Goal: Task Accomplishment & Management: Manage account settings

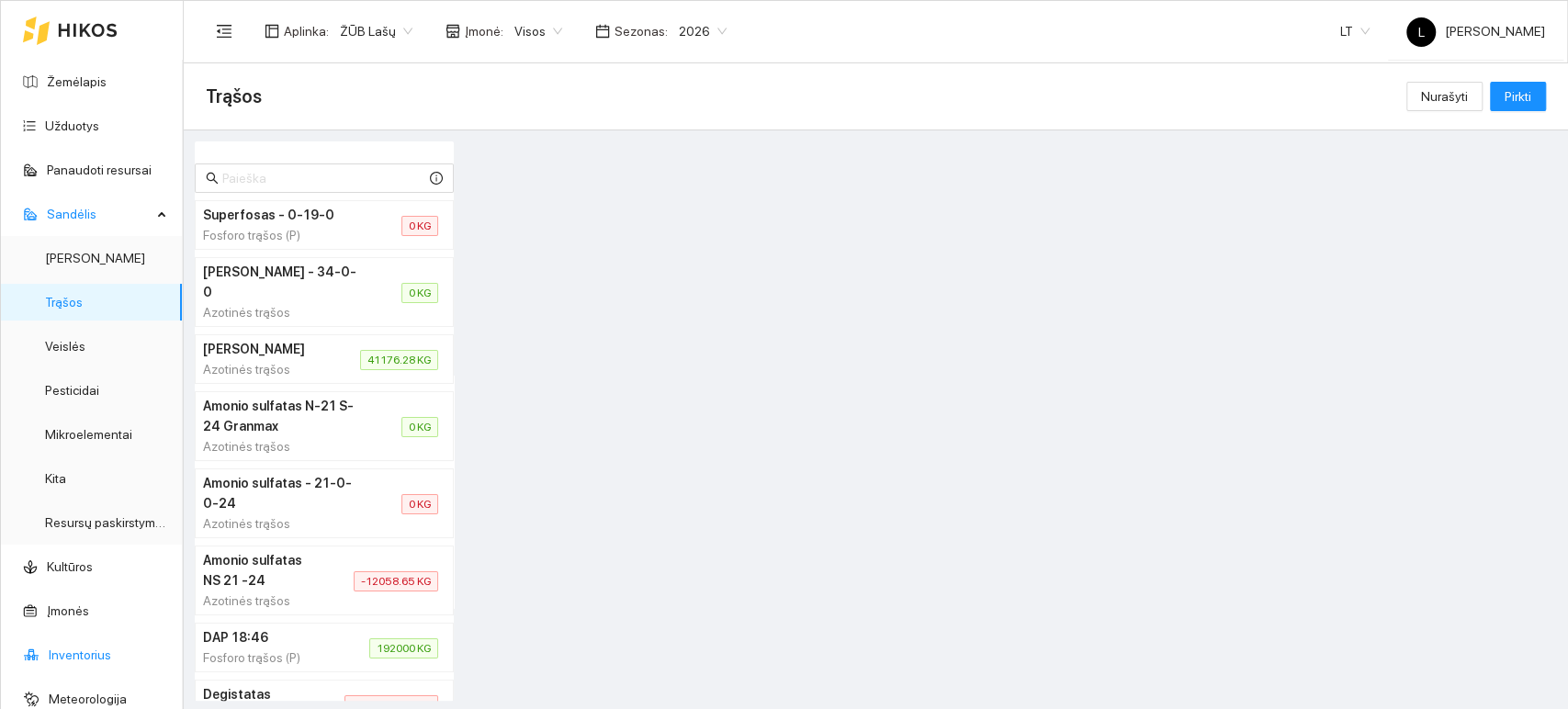
click at [88, 653] on link "Inventorius" at bounding box center [80, 654] width 63 height 14
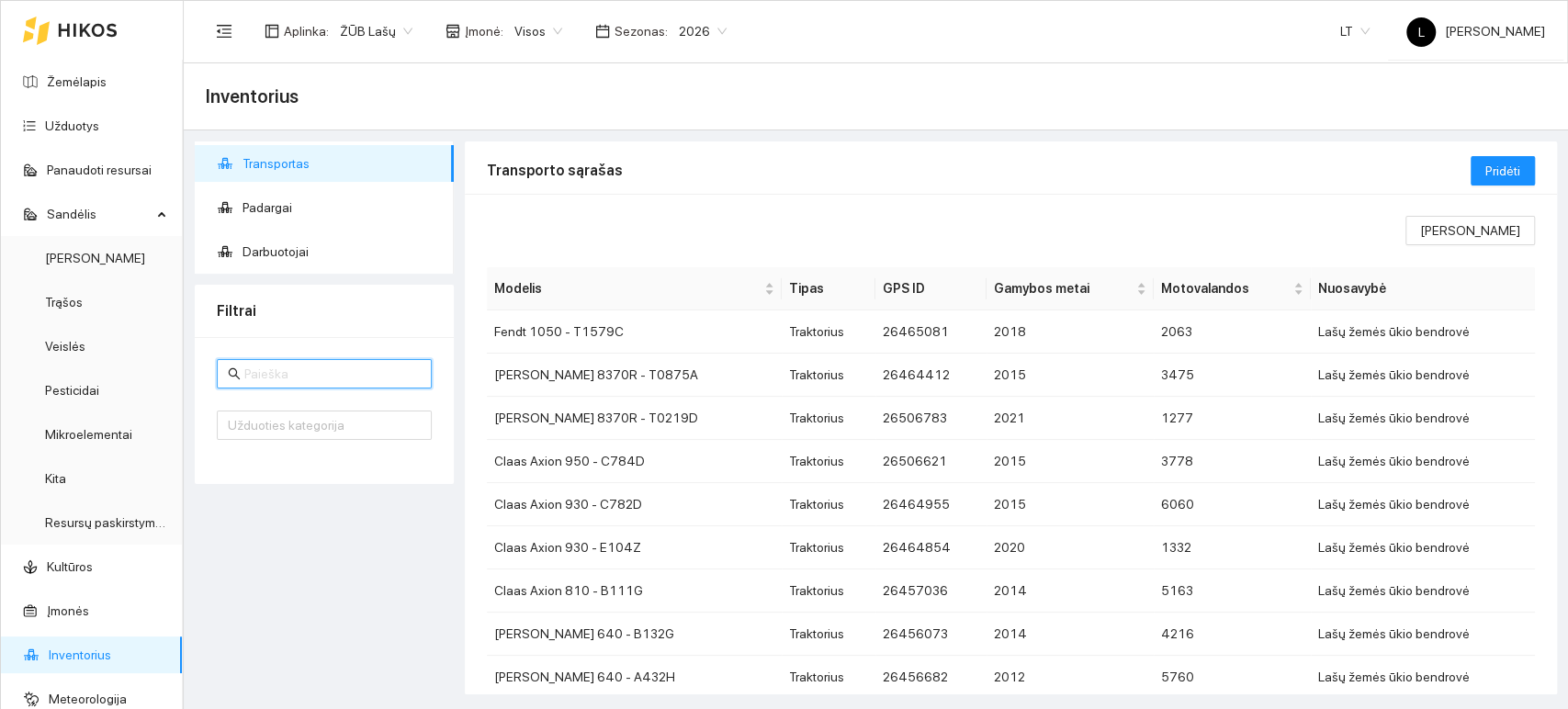
click at [408, 381] on input "text" at bounding box center [332, 373] width 176 height 20
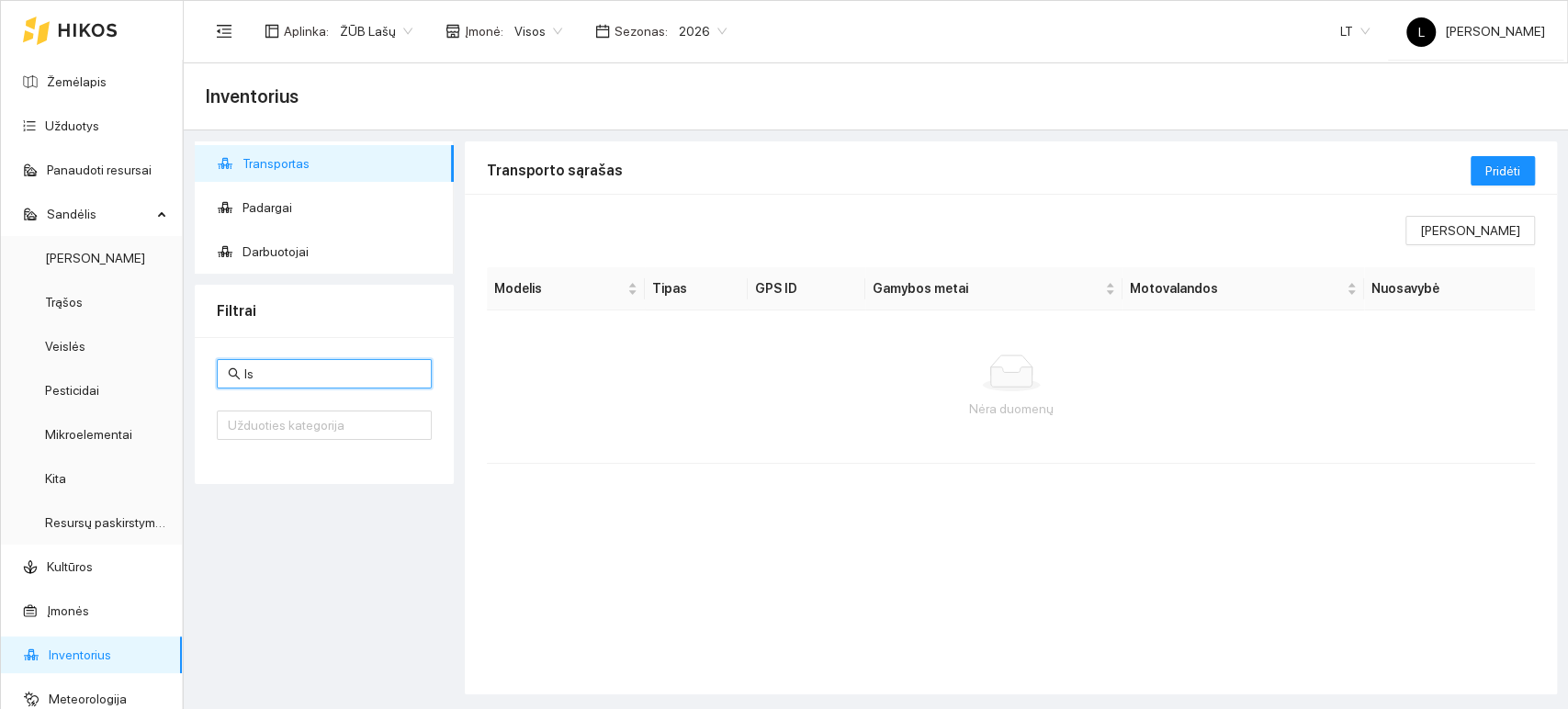
type input "l"
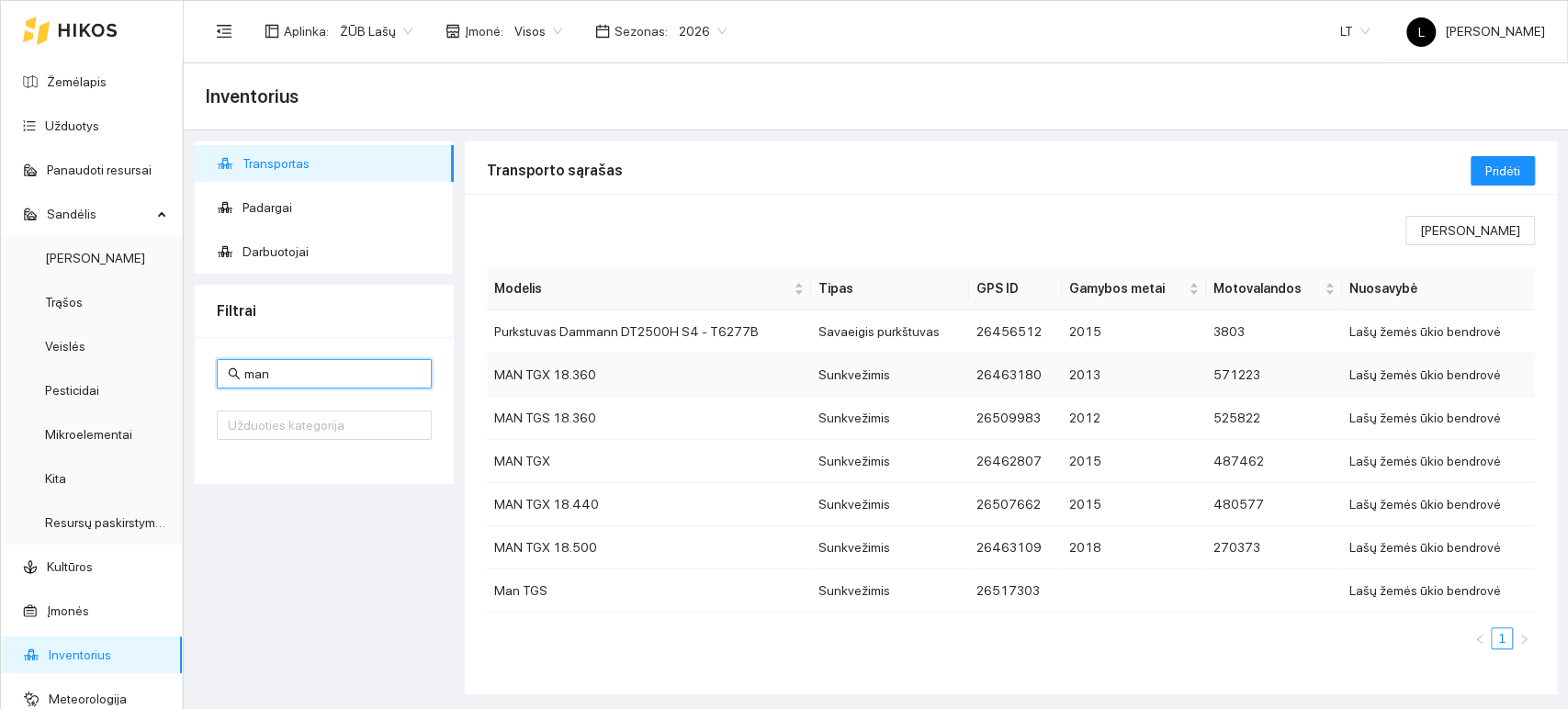
type input "man"
click at [551, 372] on td "MAN TGX 18.360" at bounding box center [649, 375] width 324 height 43
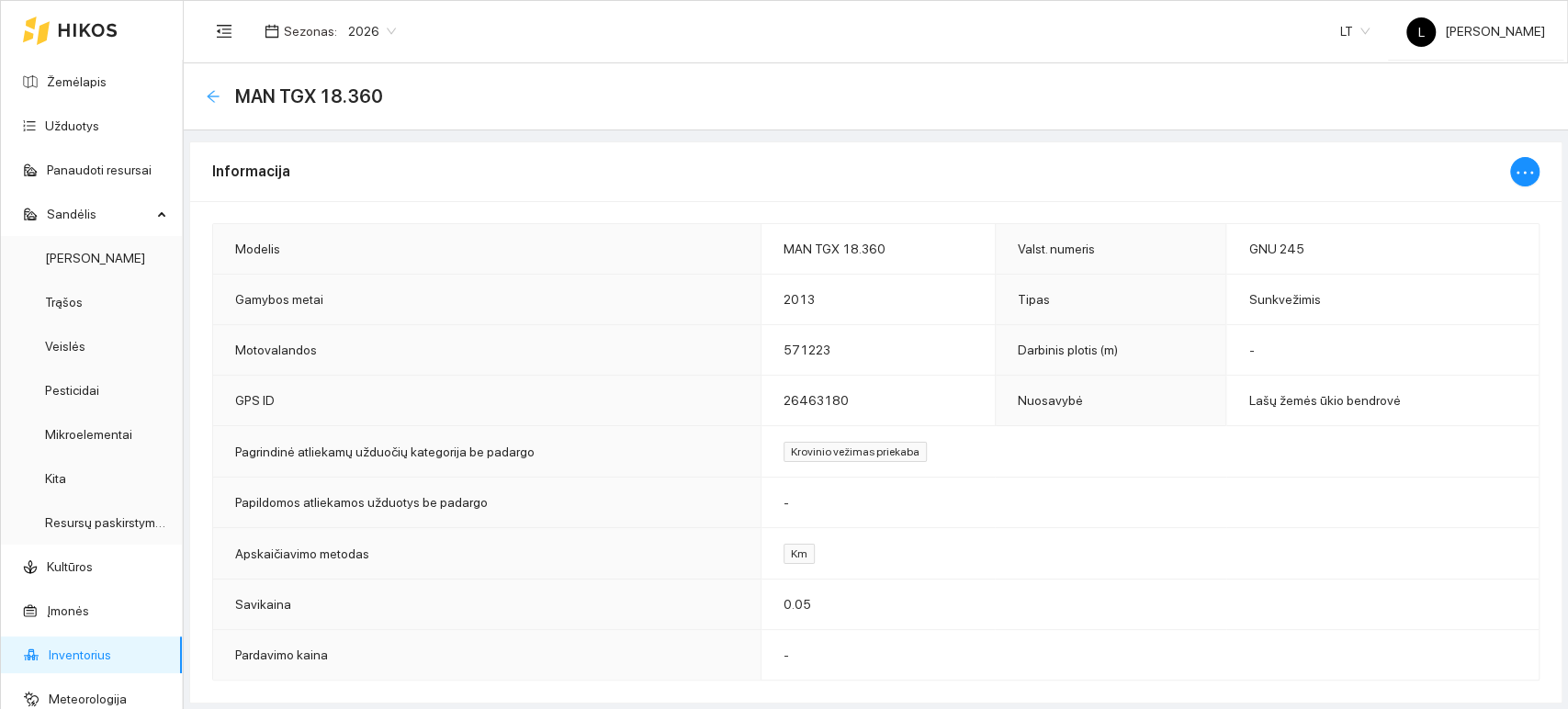
click at [213, 94] on icon "arrow-left" at bounding box center [212, 95] width 14 height 14
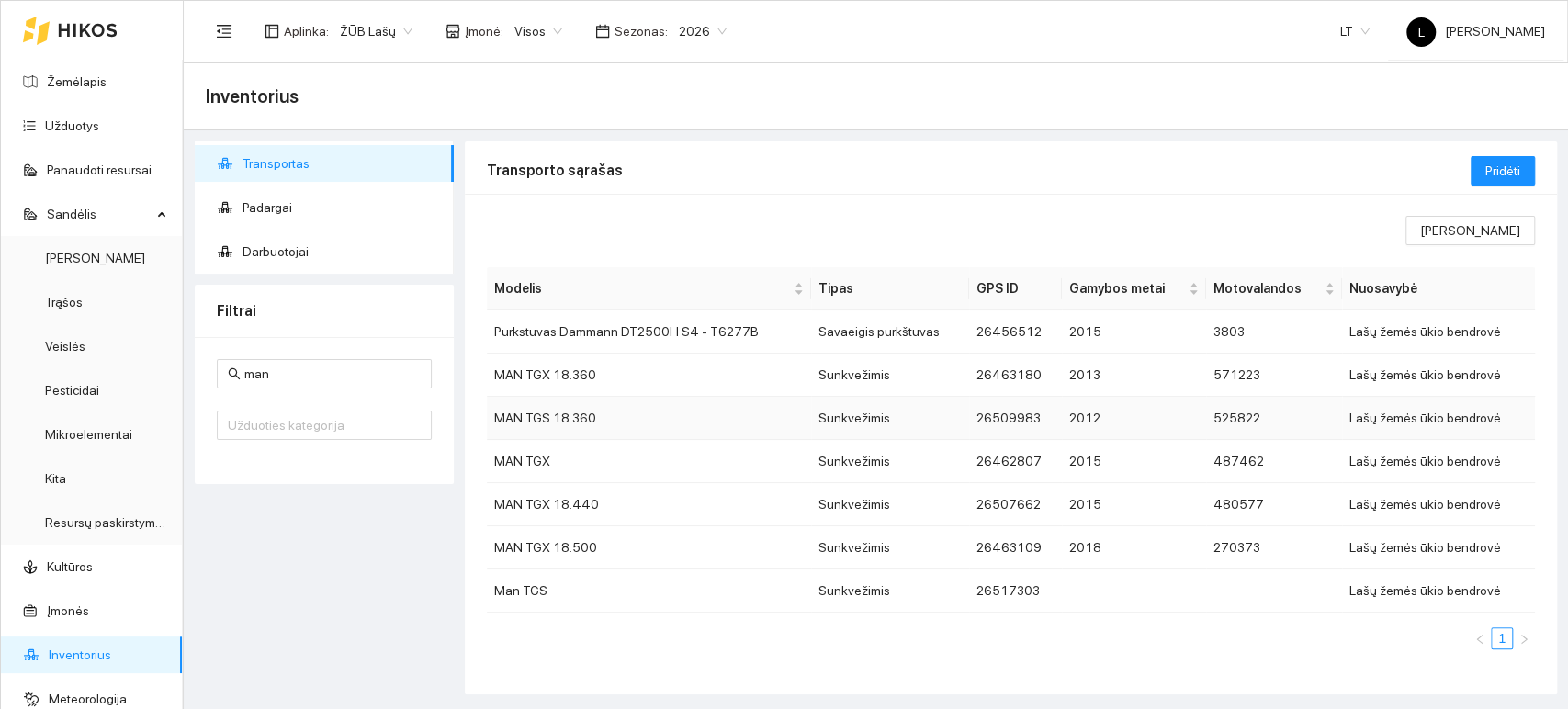
click at [552, 416] on td "MAN TGS 18.360" at bounding box center [649, 418] width 324 height 43
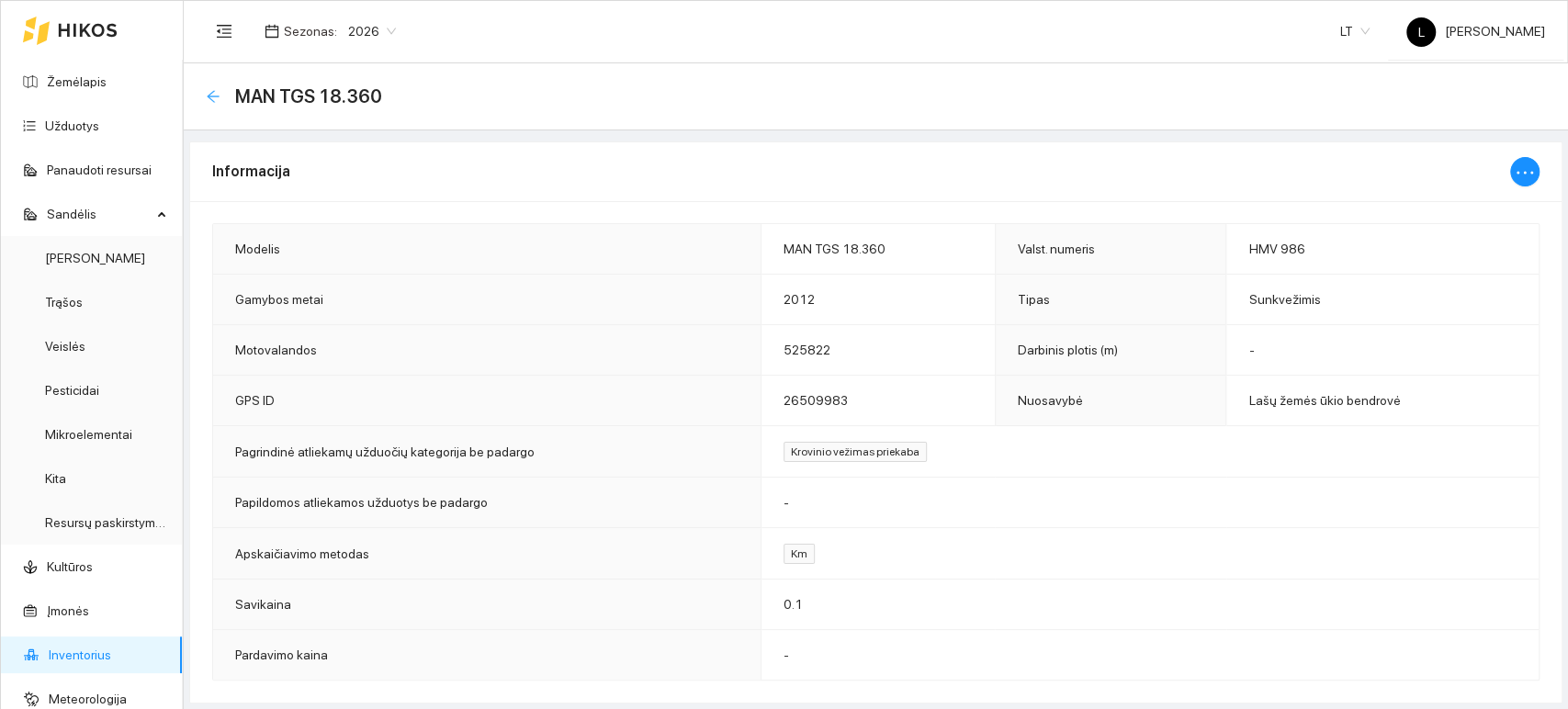
click at [216, 93] on icon "arrow-left" at bounding box center [212, 95] width 14 height 14
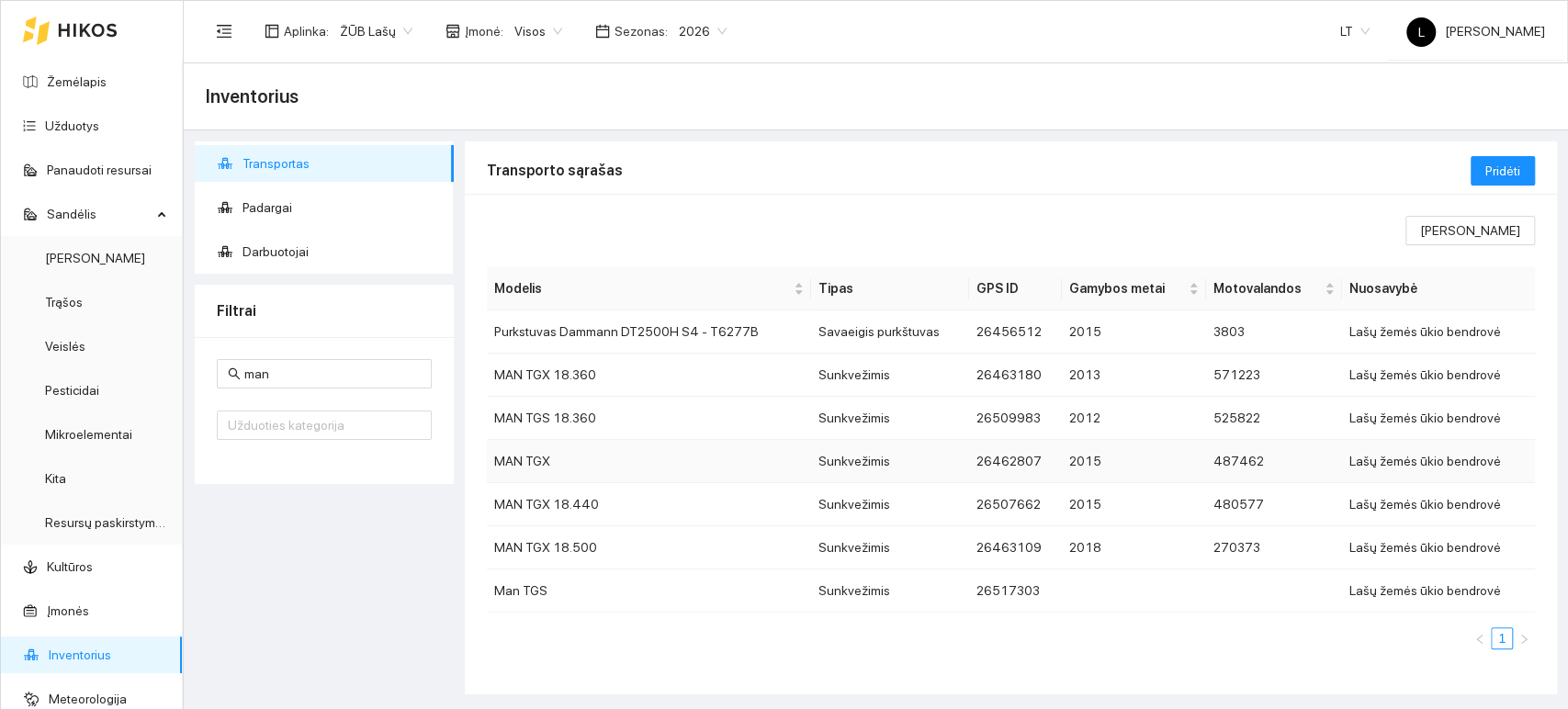
click at [554, 464] on td "MAN TGX" at bounding box center [649, 461] width 324 height 43
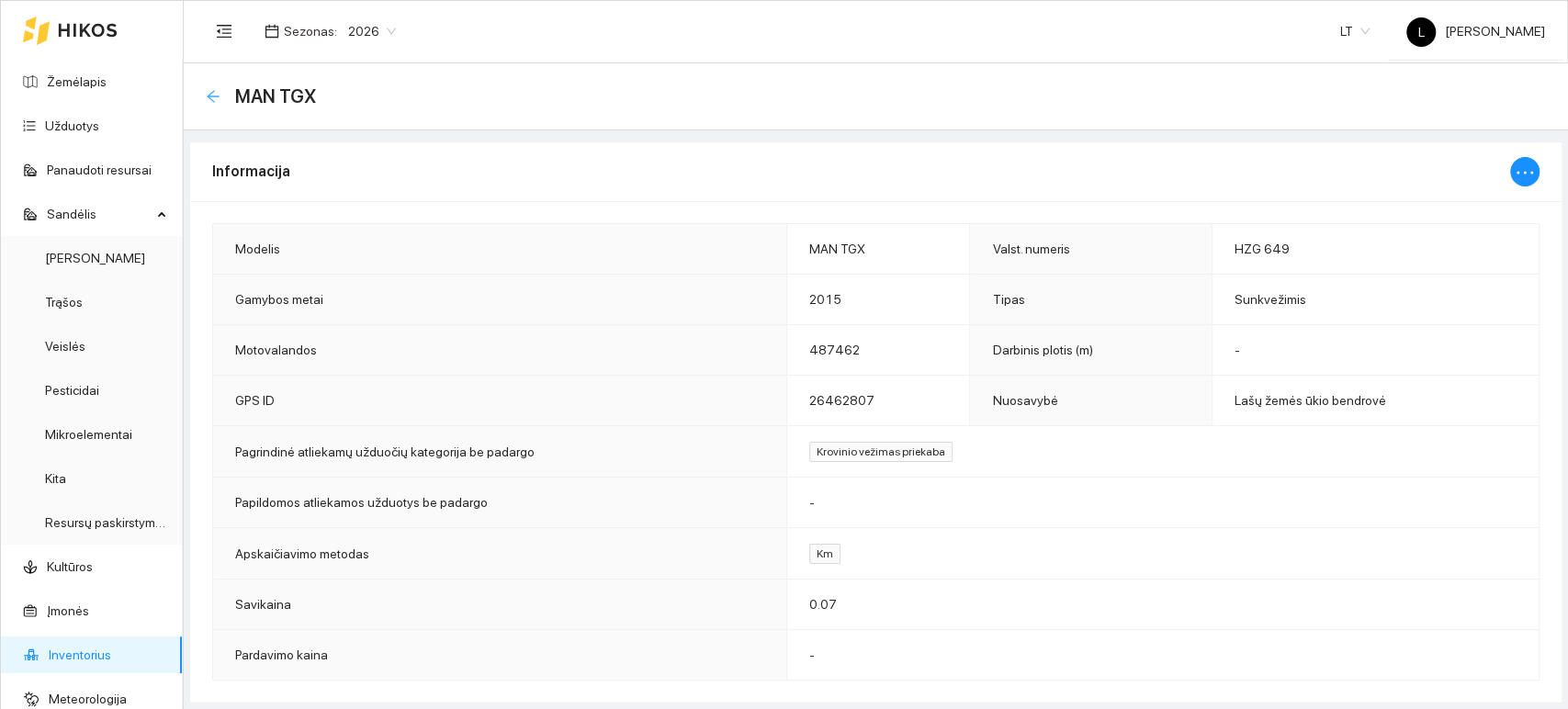
click at [217, 100] on icon "arrow-left" at bounding box center [212, 95] width 14 height 14
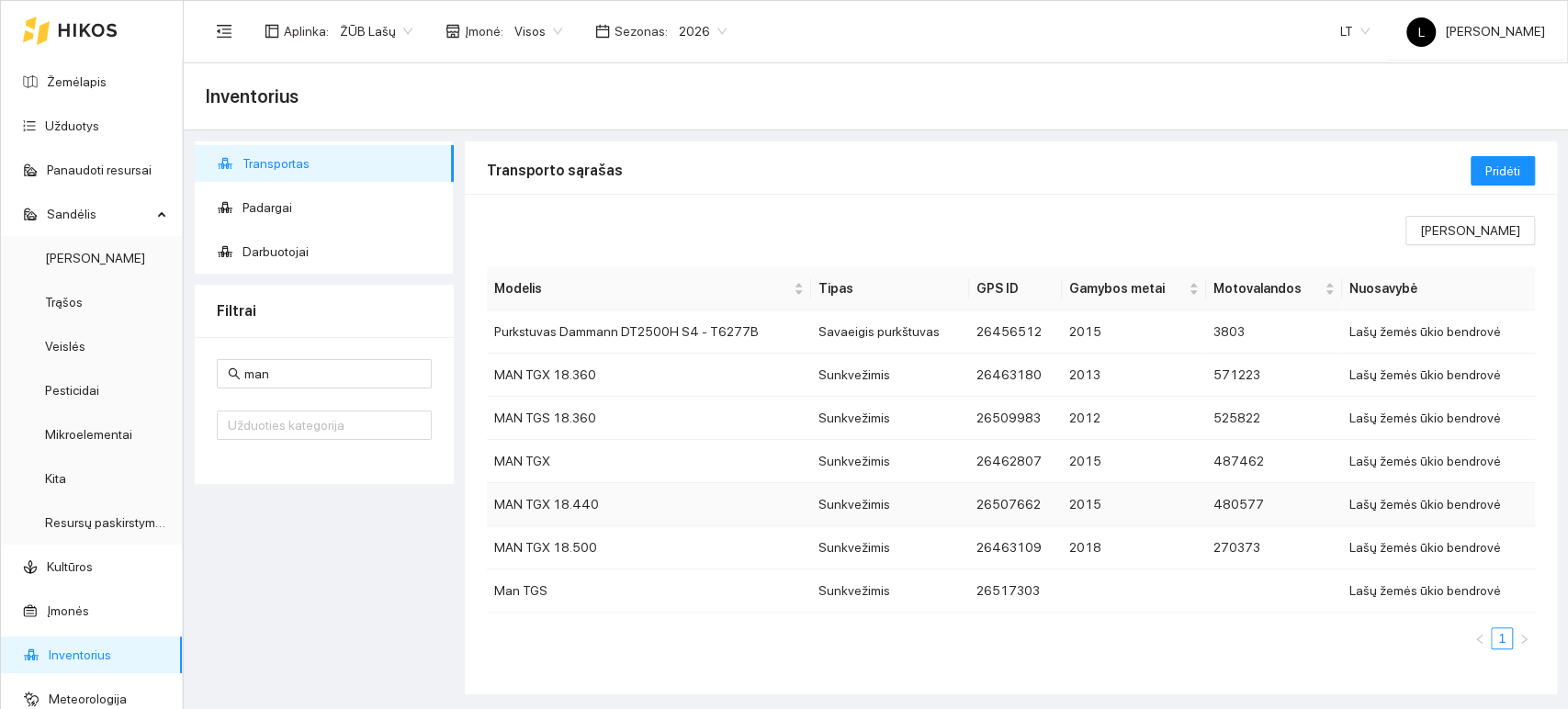
click at [539, 502] on td "MAN TGX 18.440" at bounding box center [649, 504] width 324 height 43
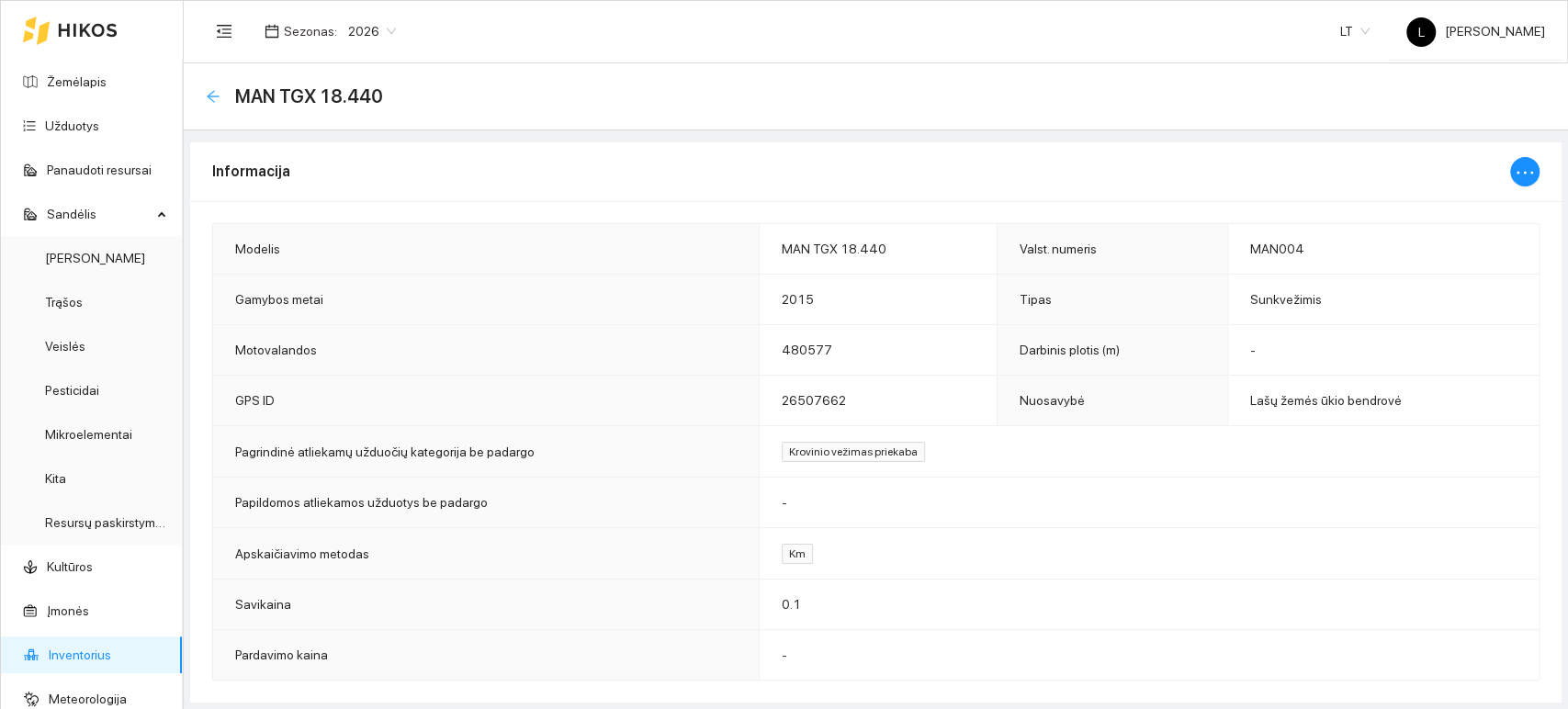
click at [211, 100] on icon "arrow-left" at bounding box center [212, 95] width 14 height 14
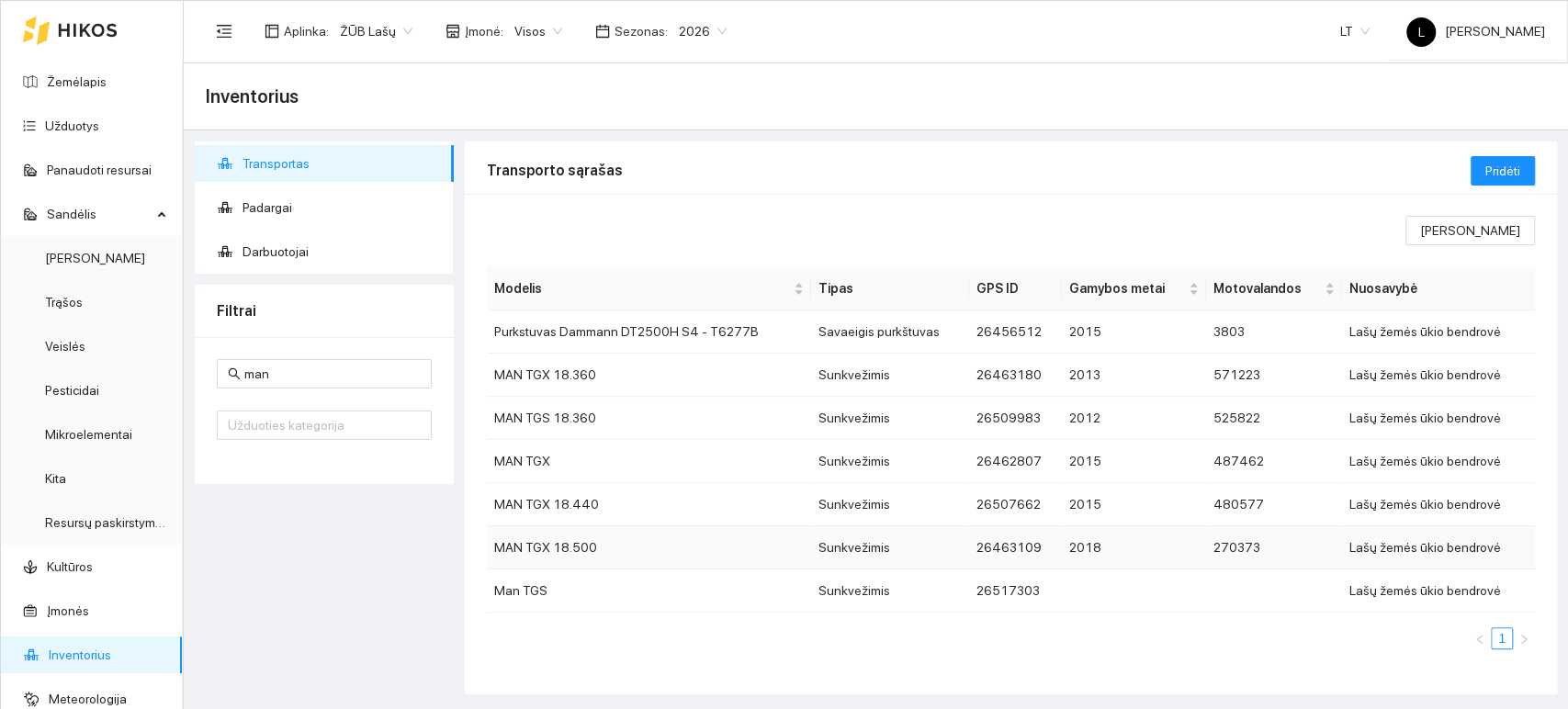
click at [571, 546] on td "MAN TGX 18.500" at bounding box center [649, 547] width 324 height 43
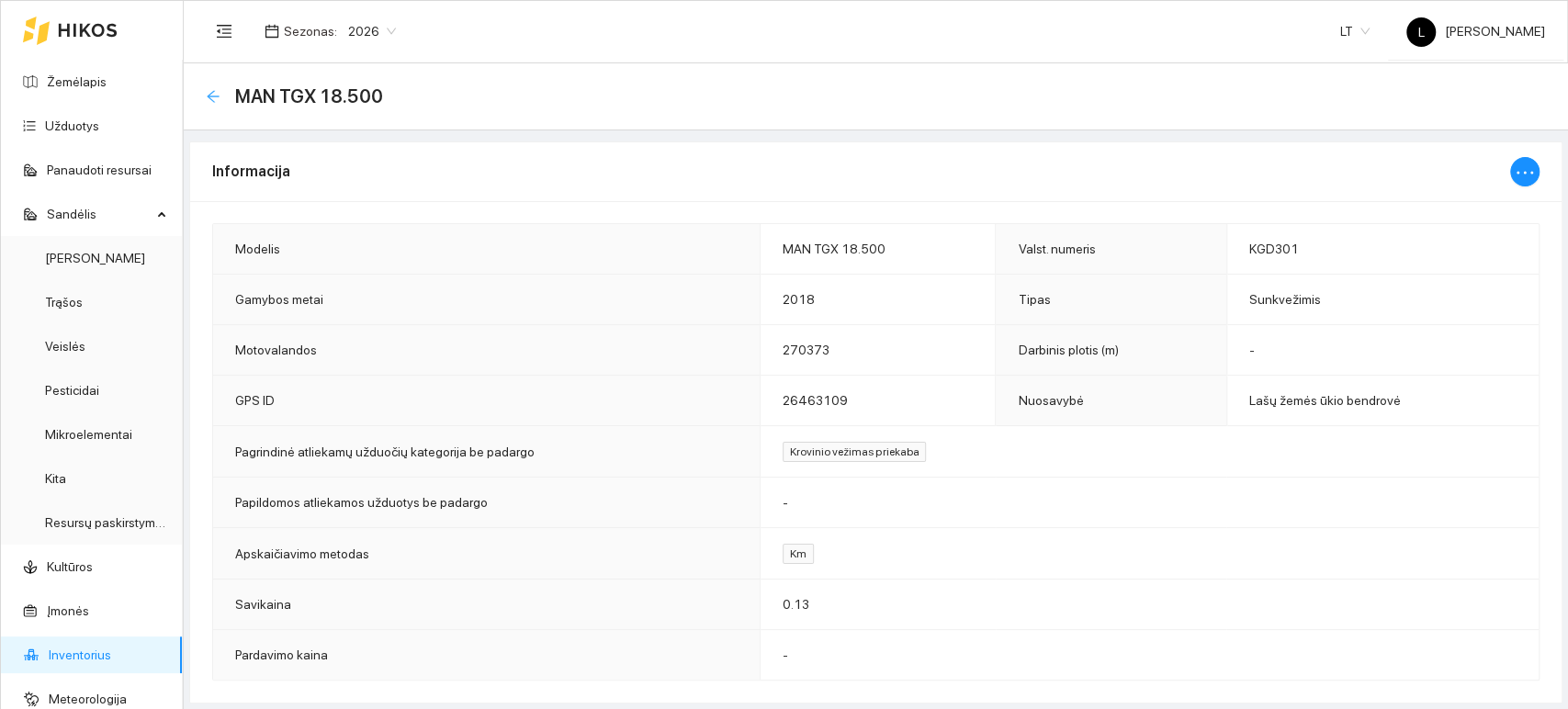
click at [213, 92] on icon "arrow-left" at bounding box center [212, 95] width 14 height 14
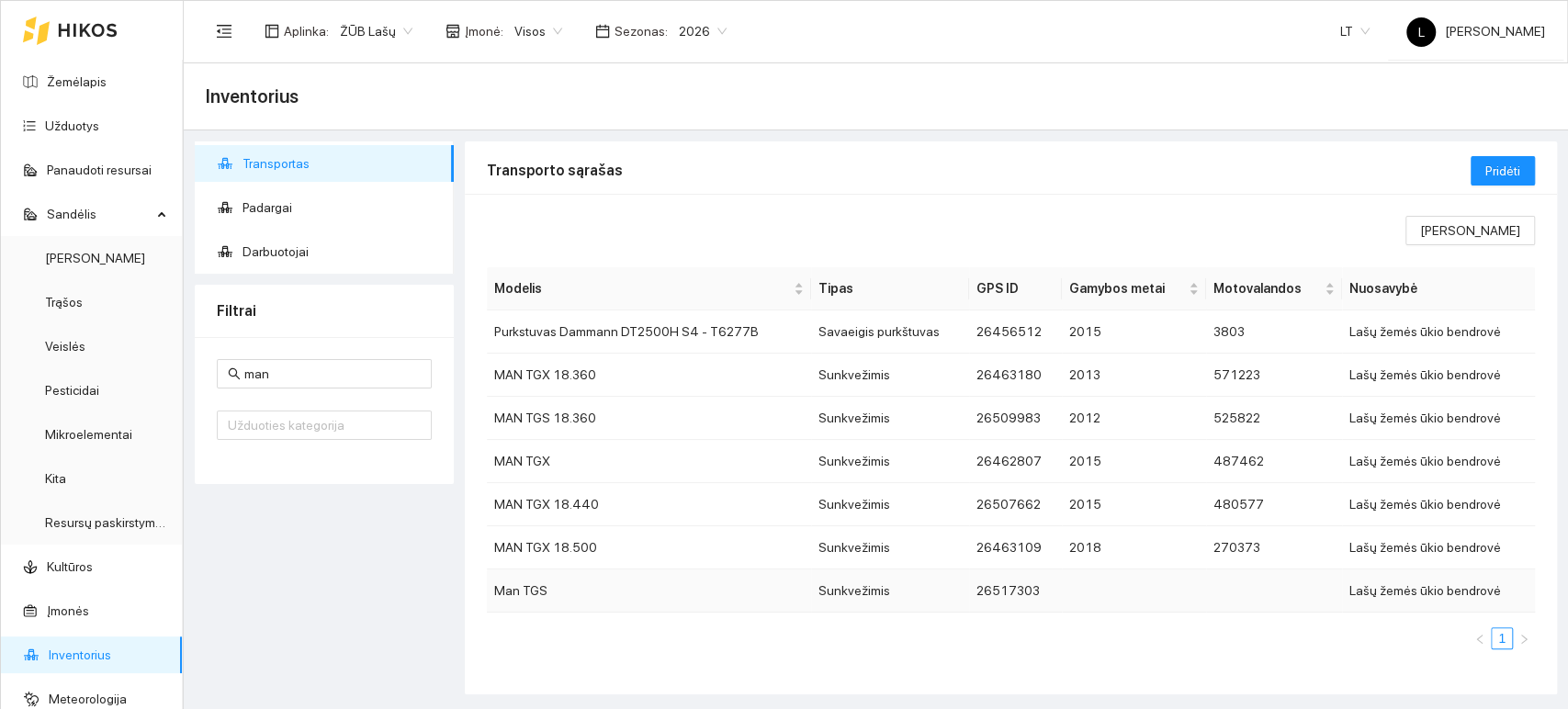
click at [555, 579] on td "Man TGS" at bounding box center [649, 591] width 324 height 43
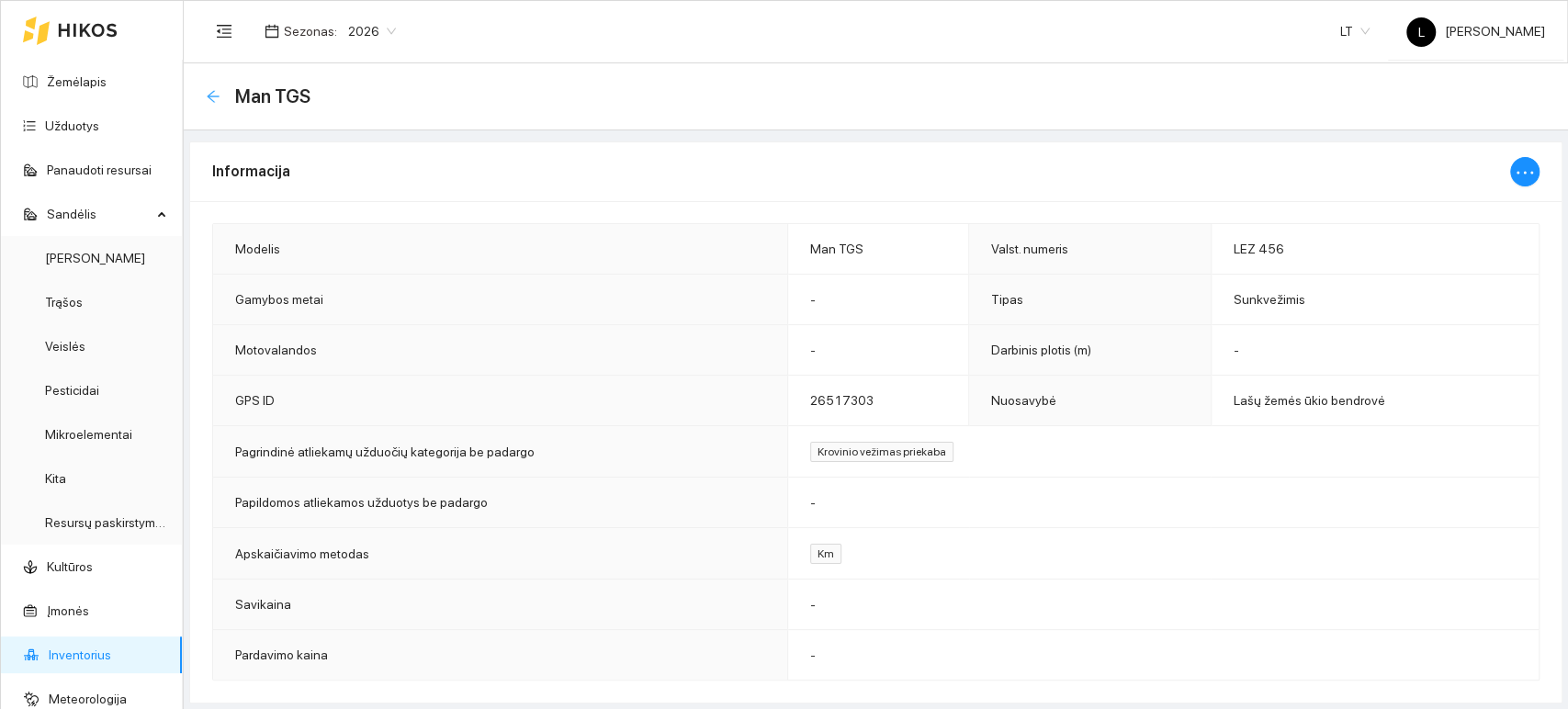
click at [206, 93] on icon "arrow-left" at bounding box center [212, 95] width 14 height 14
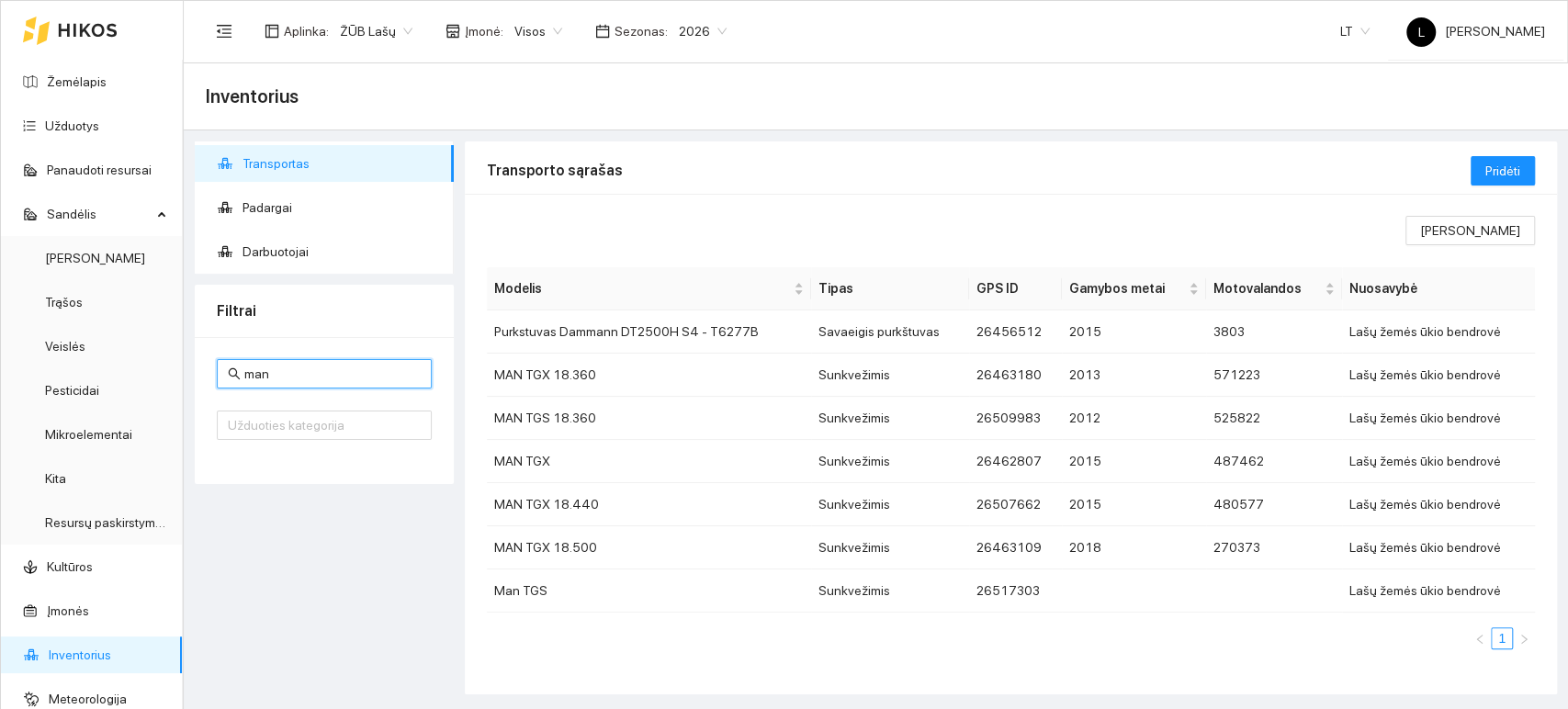
drag, startPoint x: 298, startPoint y: 375, endPoint x: 214, endPoint y: 329, distance: 95.8
click at [210, 335] on div "Filtrai man Užduoties kategorija" at bounding box center [324, 383] width 259 height 199
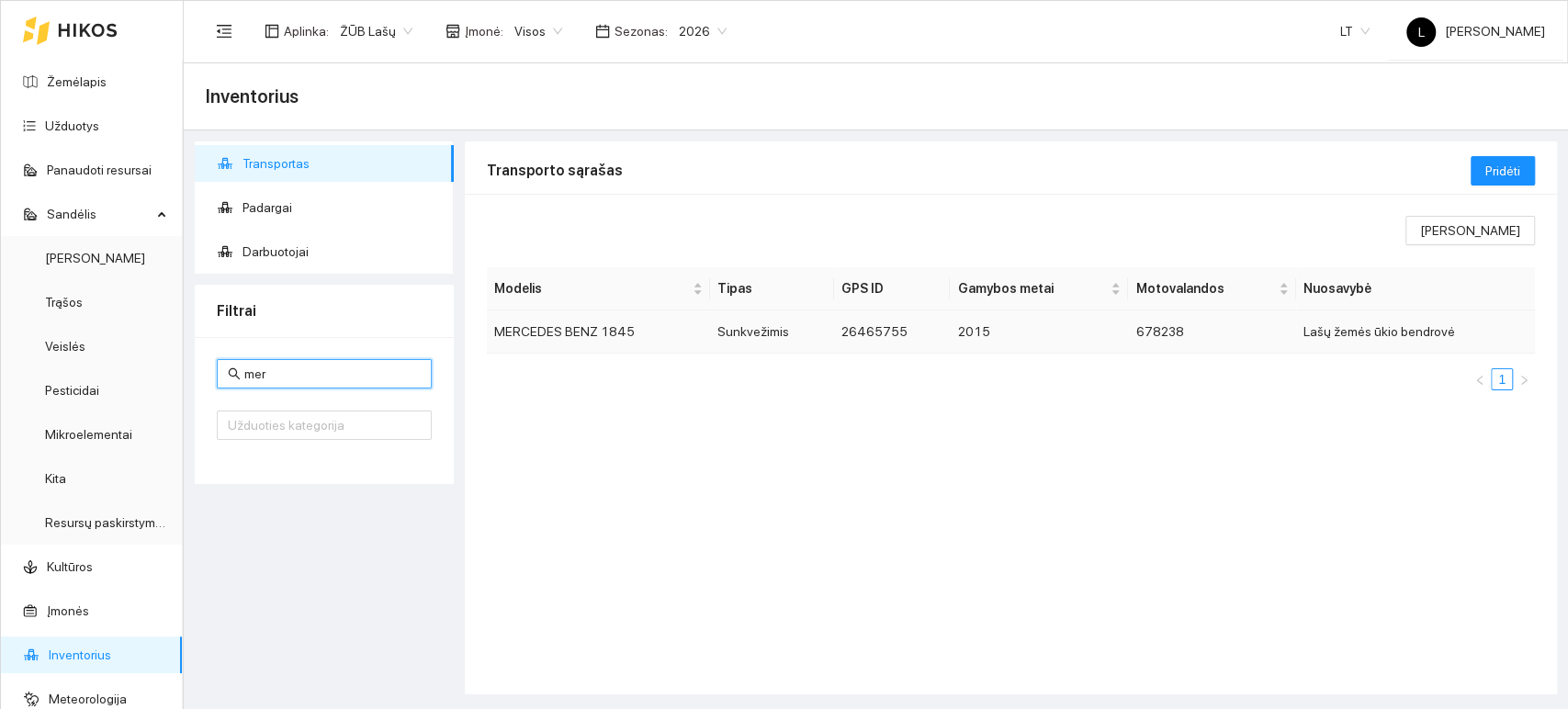
type input "mer"
click at [596, 334] on td "MERCEDES BENZ 1845" at bounding box center [598, 331] width 224 height 43
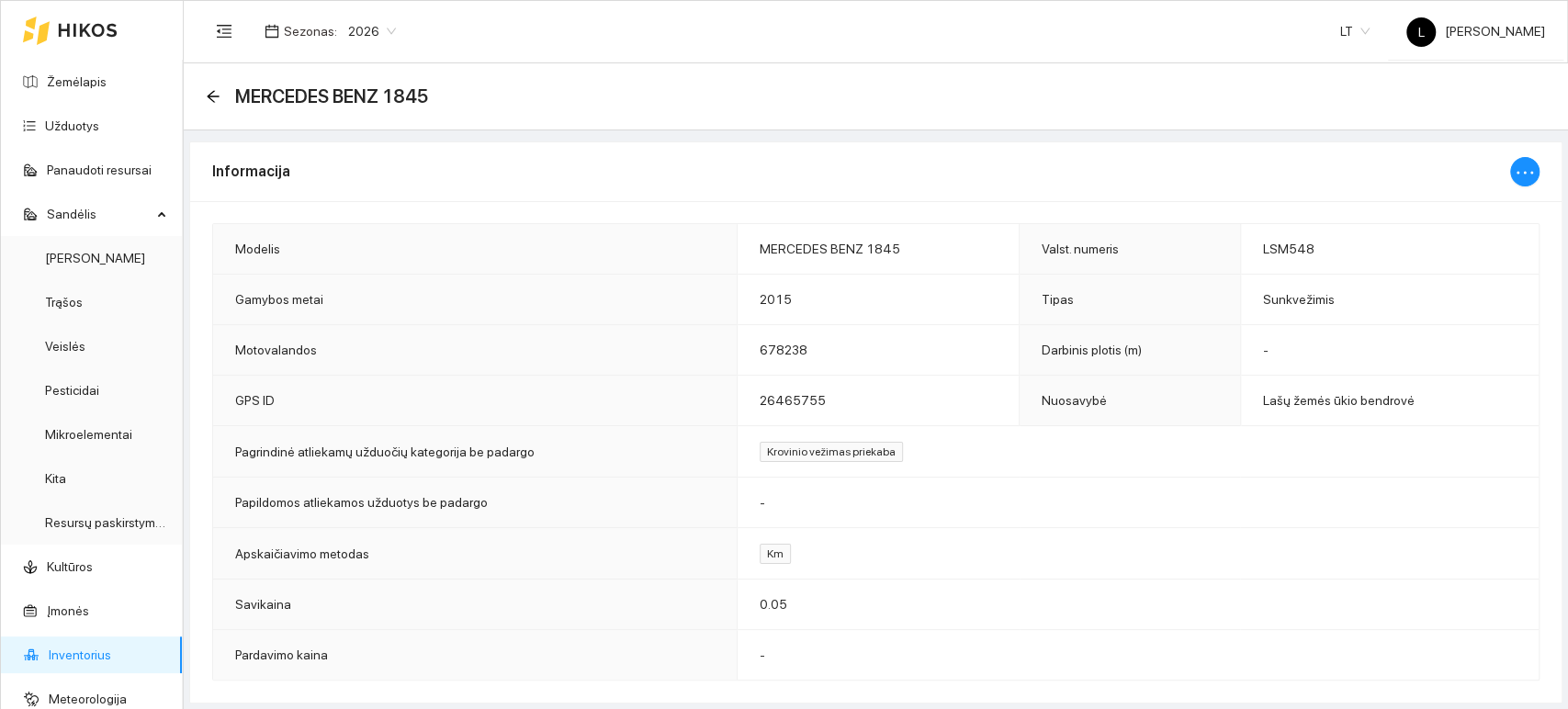
click at [1538, 167] on div at bounding box center [1525, 171] width 29 height 59
click at [1530, 171] on icon "ellipsis" at bounding box center [1525, 171] width 16 height 3
click at [1487, 203] on span "Keisti informaciją" at bounding box center [1485, 207] width 94 height 20
type input "MERCEDES BENZ 1845"
type input "LSM548"
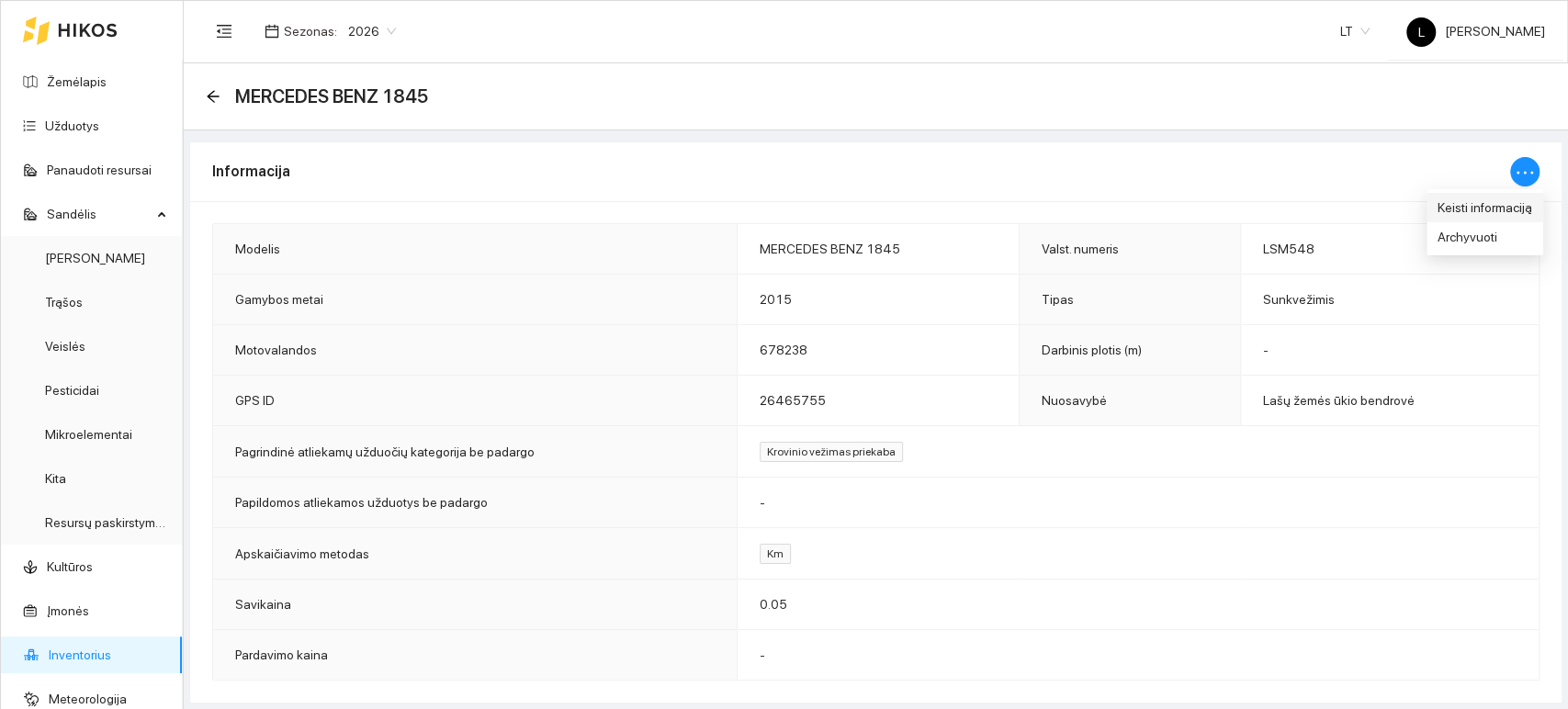
type input "2015"
type input "678238"
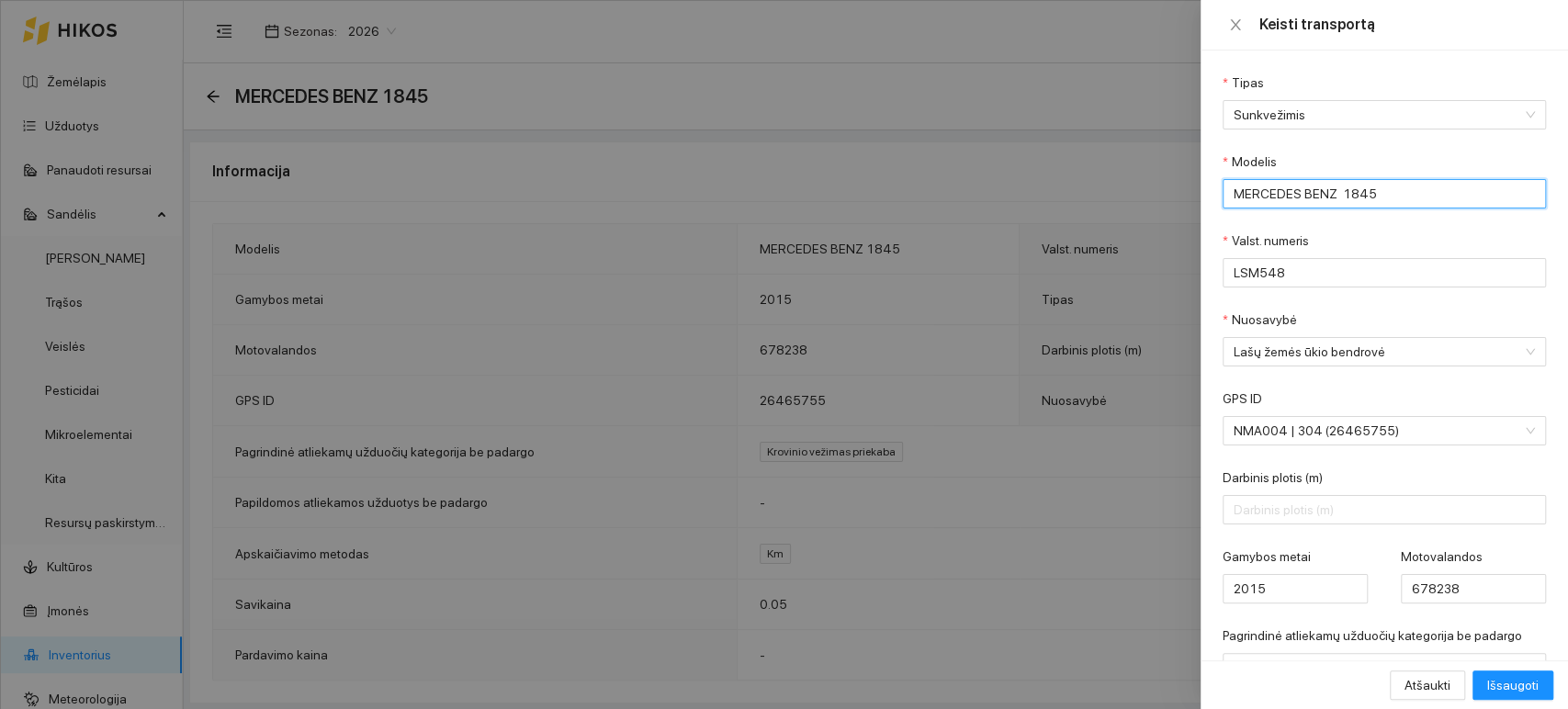
drag, startPoint x: 1387, startPoint y: 192, endPoint x: 1139, endPoint y: 156, distance: 250.6
click at [1139, 156] on div "Keisti transportą Tipas Sunkvežimis Modelis [PERSON_NAME] 1845 Valst. numeris L…" at bounding box center [784, 354] width 1568 height 709
type input "MAN NMA004"
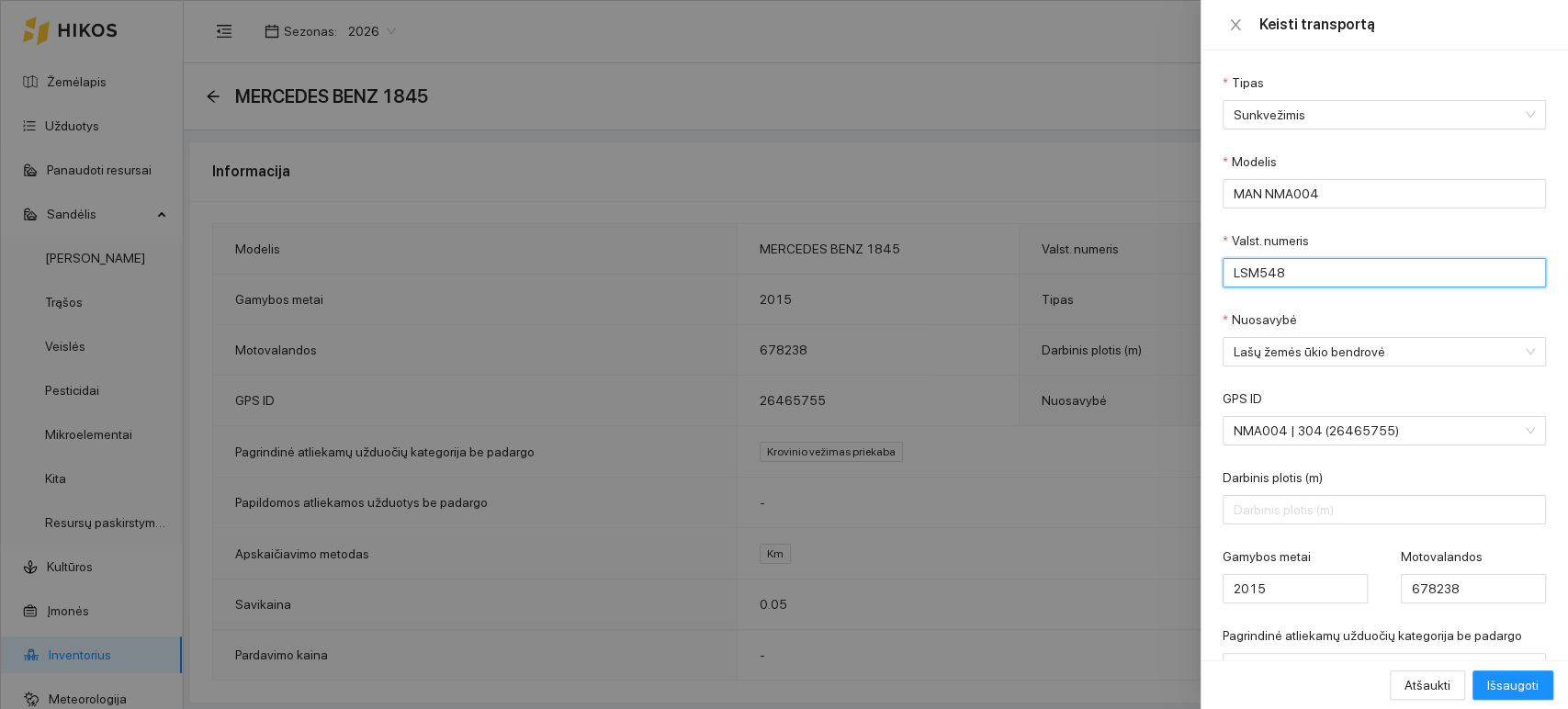
drag, startPoint x: 1268, startPoint y: 267, endPoint x: 1192, endPoint y: 244, distance: 79.4
click at [1192, 244] on div "Keisti transportą Tipas Sunkvežimis Modelis MAN NMA004 Valst. numeris LSM548 Nu…" at bounding box center [784, 354] width 1568 height 709
type input "NMA004"
click at [1528, 681] on span "Išsaugoti" at bounding box center [1512, 685] width 51 height 20
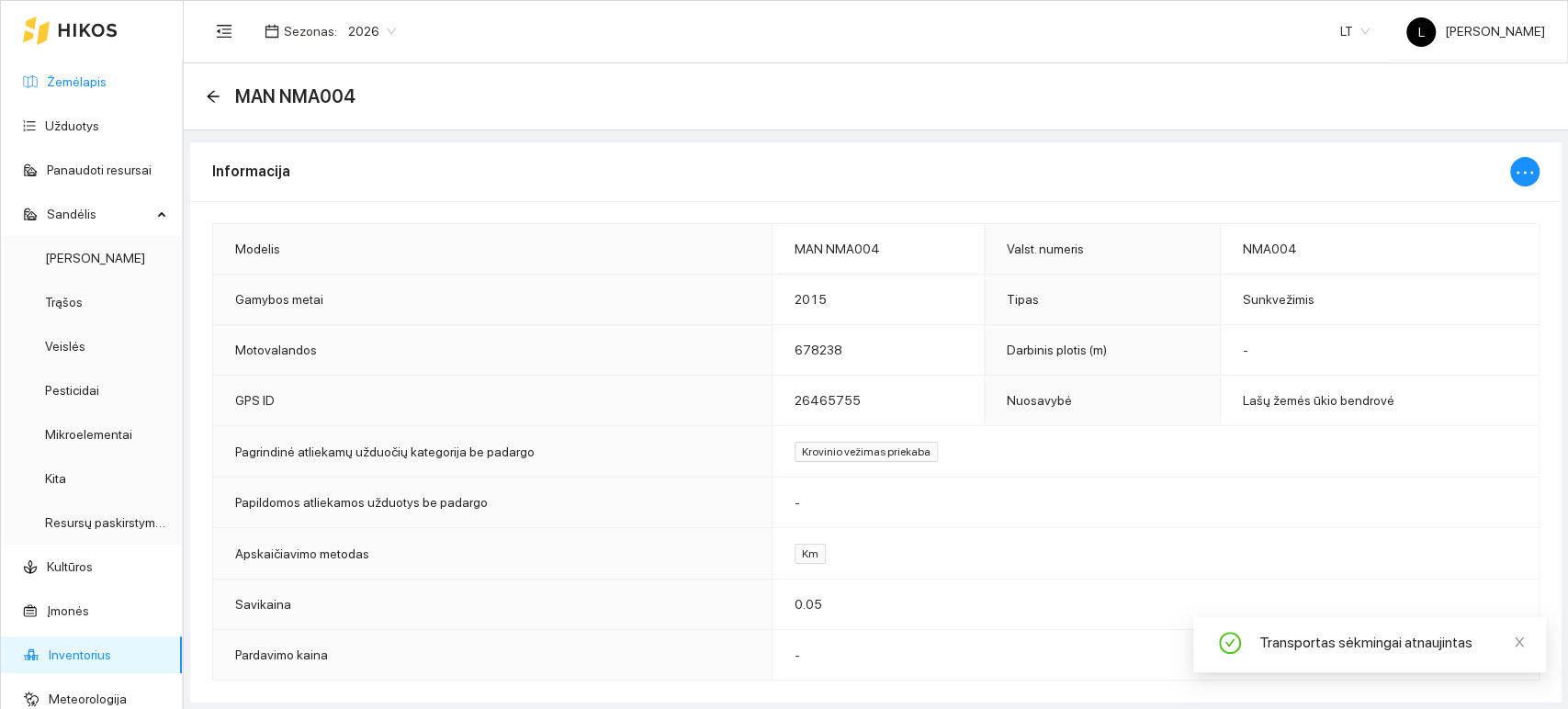
click at [70, 85] on link "Žemėlapis" at bounding box center [77, 81] width 60 height 14
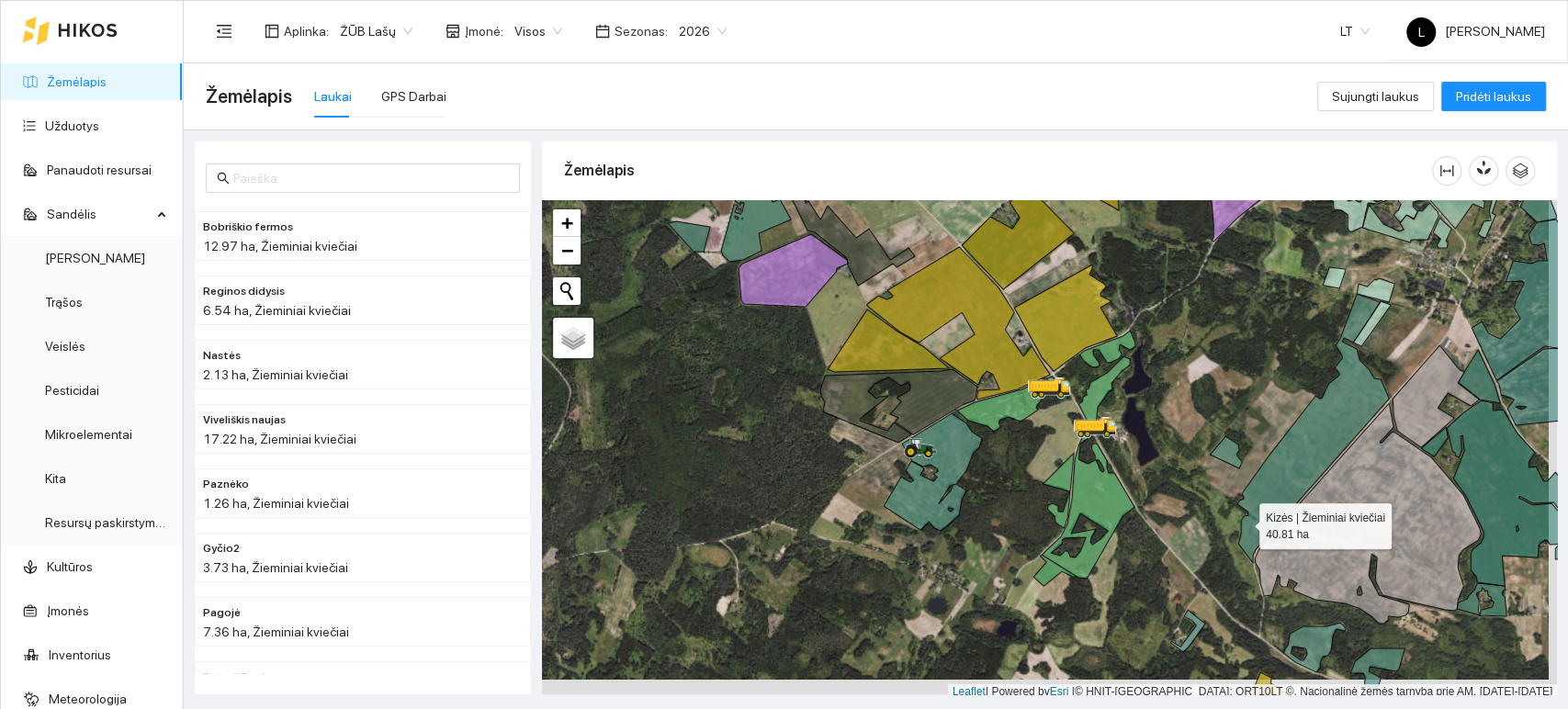
scroll to position [5, 0]
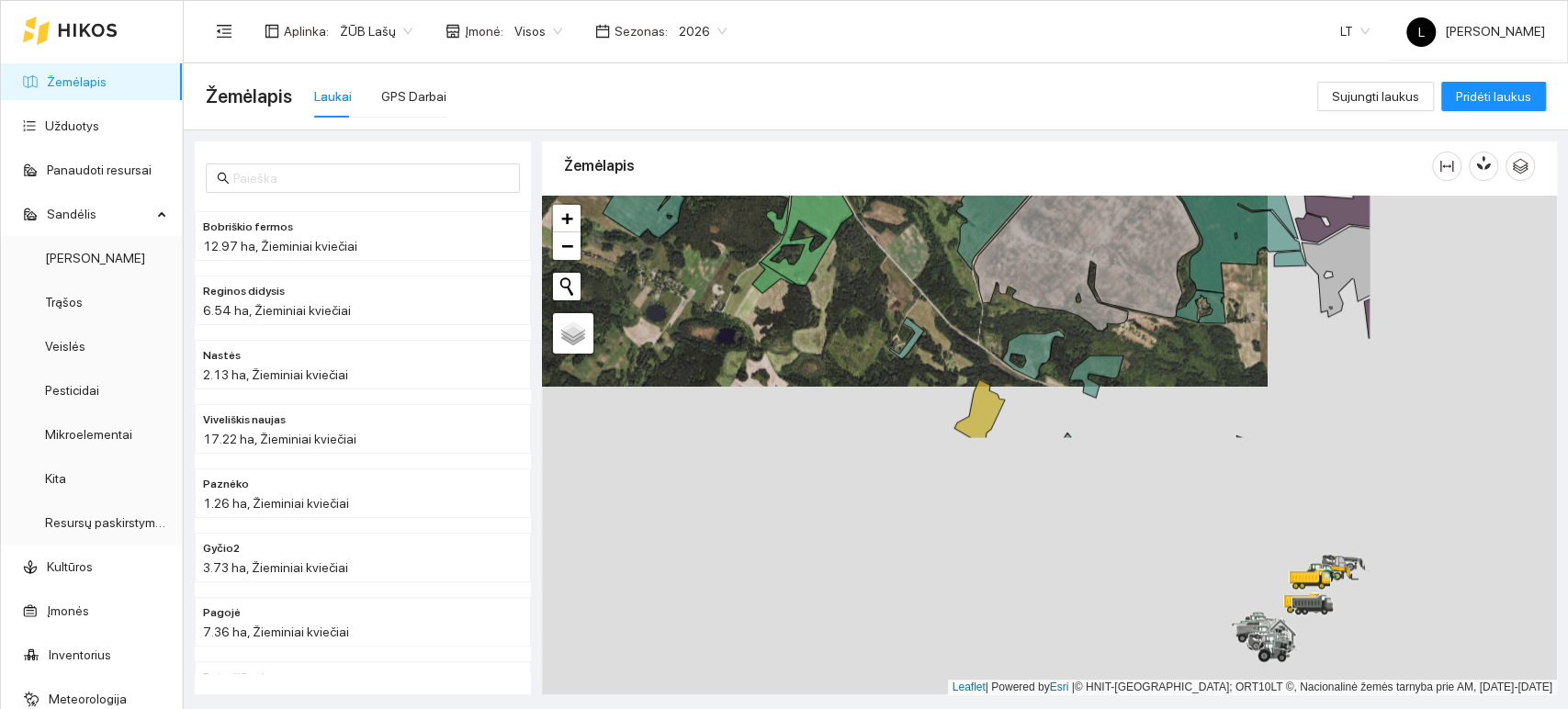
drag, startPoint x: 1258, startPoint y: 550, endPoint x: 968, endPoint y: 241, distance: 423.8
click at [968, 241] on icon at bounding box center [1031, 135] width 151 height 269
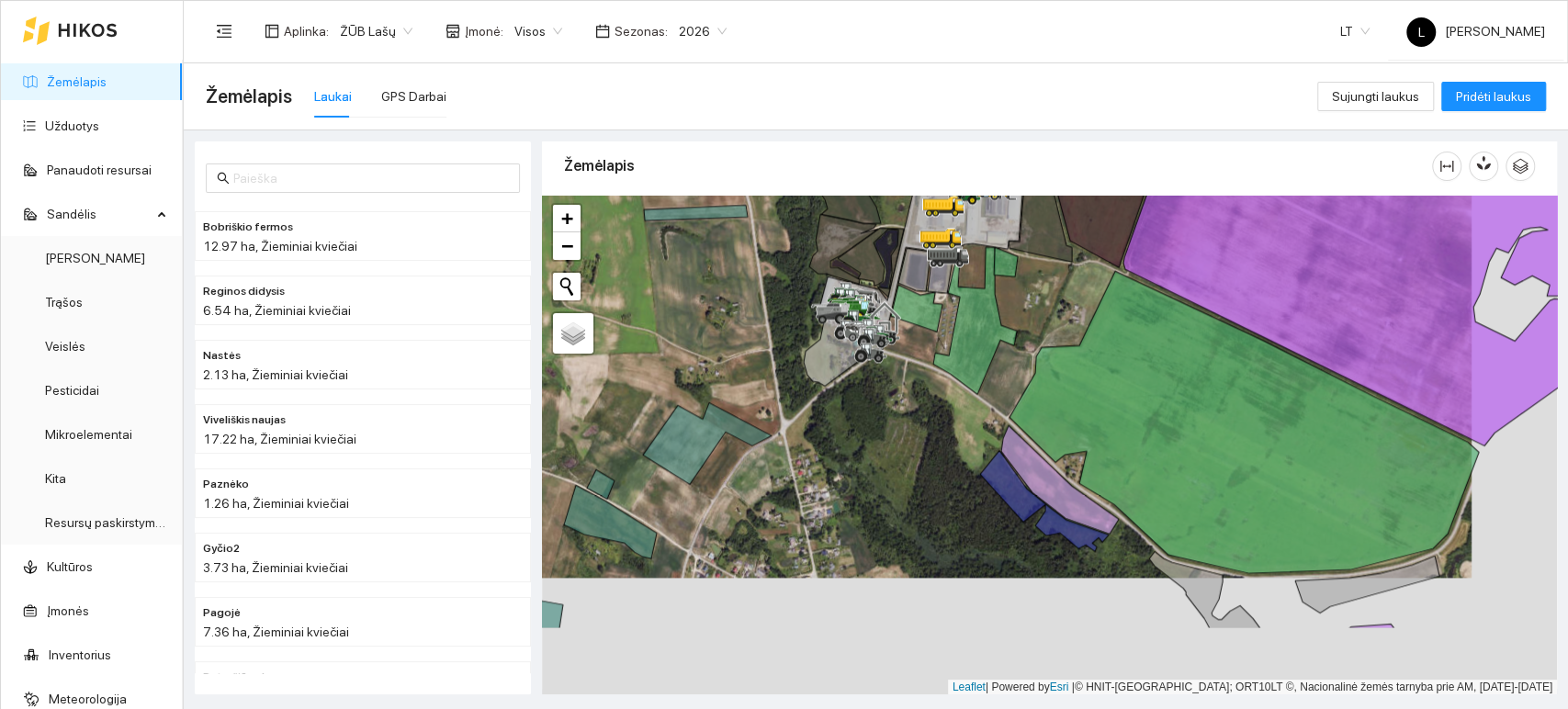
drag, startPoint x: 1090, startPoint y: 495, endPoint x: 1012, endPoint y: 397, distance: 125.3
click at [1012, 397] on div at bounding box center [1049, 445] width 1015 height 499
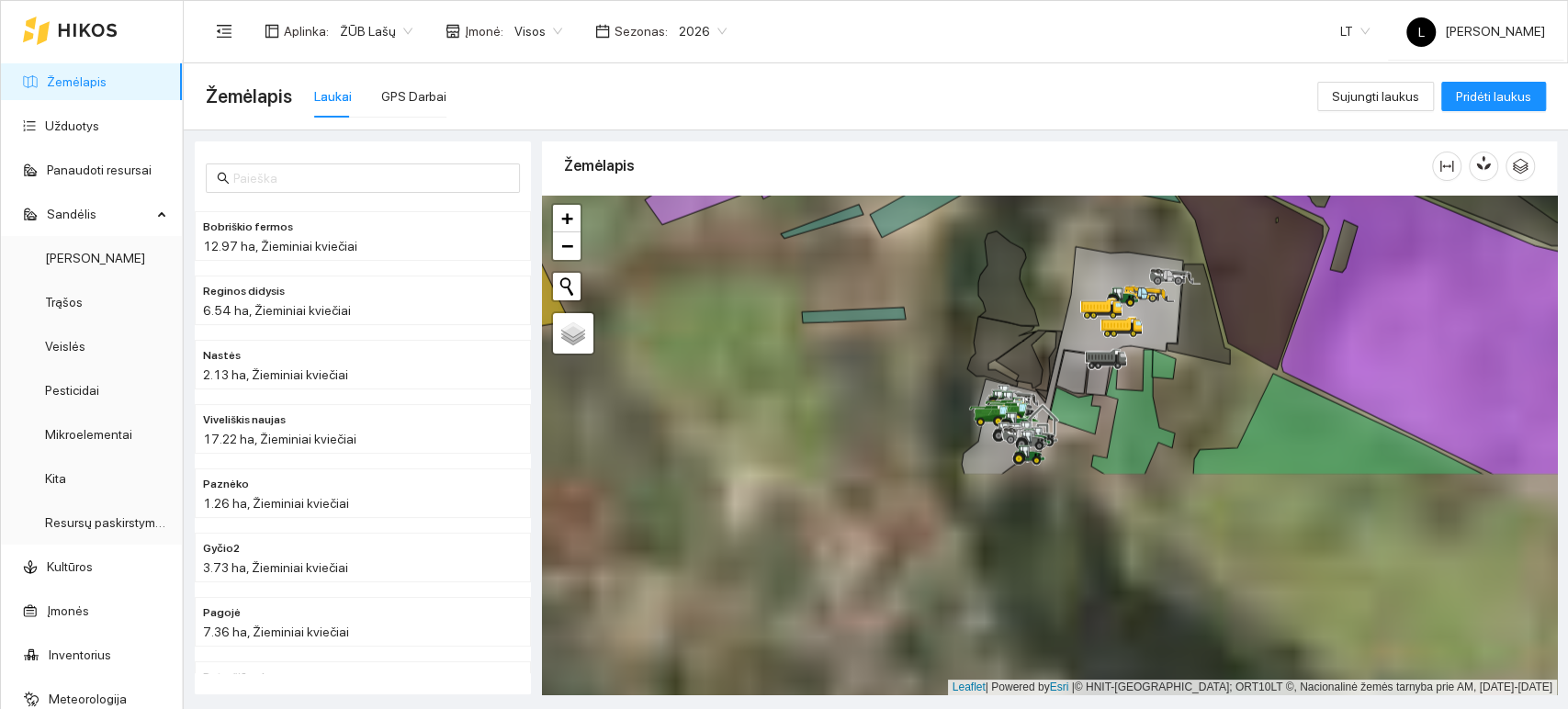
drag, startPoint x: 1224, startPoint y: 557, endPoint x: 1142, endPoint y: 300, distance: 269.8
click at [1148, 293] on icon at bounding box center [1152, 295] width 10 height 4
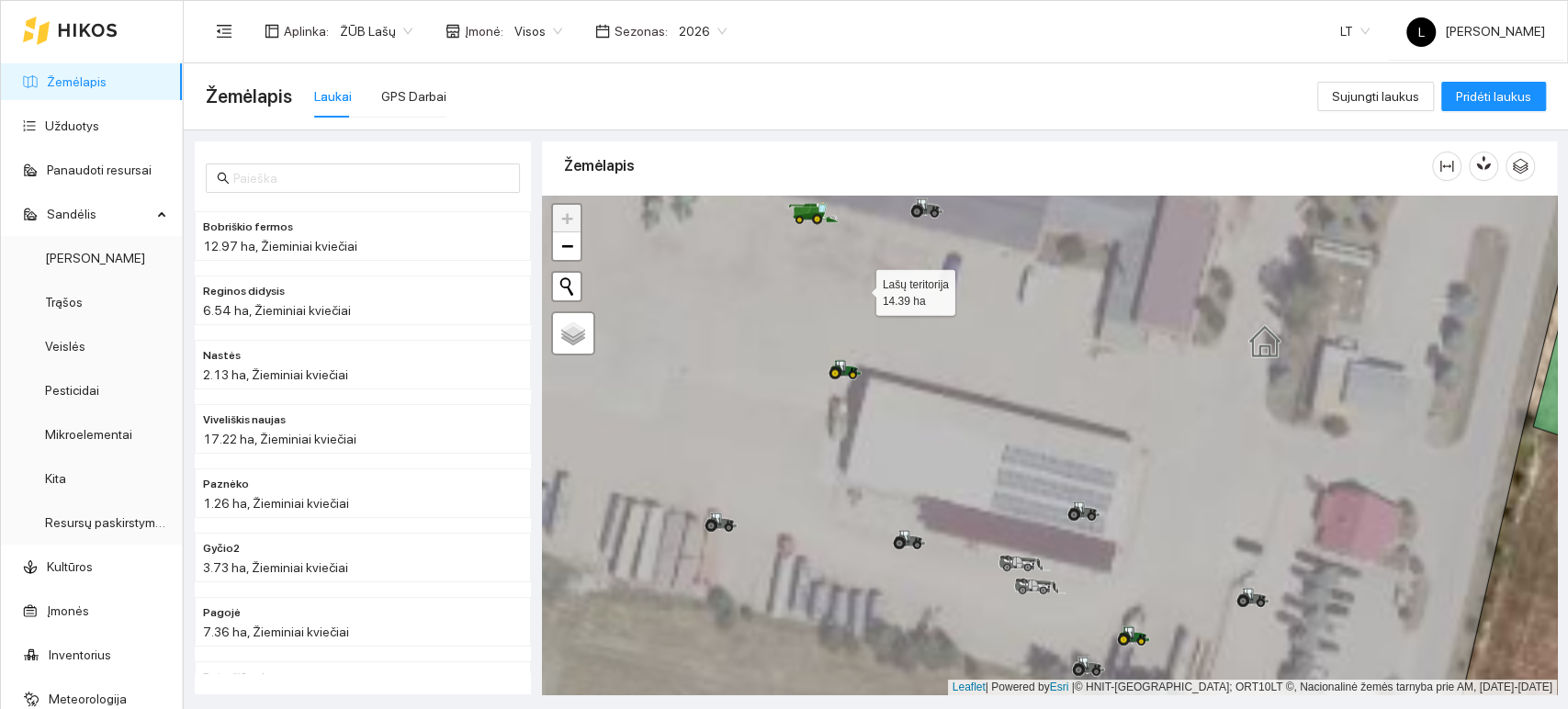
drag, startPoint x: 860, startPoint y: 283, endPoint x: 970, endPoint y: 510, distance: 252.2
click at [970, 511] on icon at bounding box center [1016, 450] width 1151 height 601
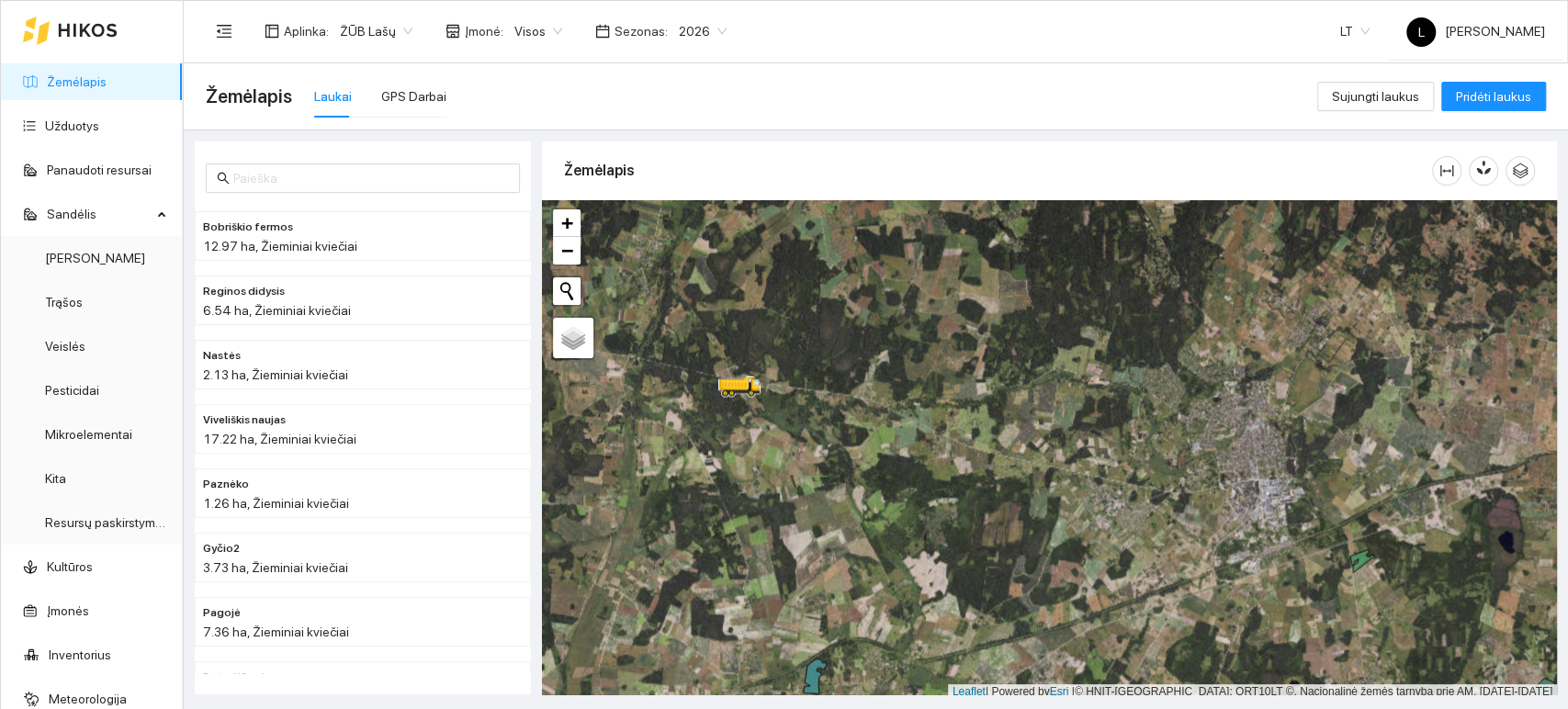
scroll to position [5, 0]
